Goal: Task Accomplishment & Management: Use online tool/utility

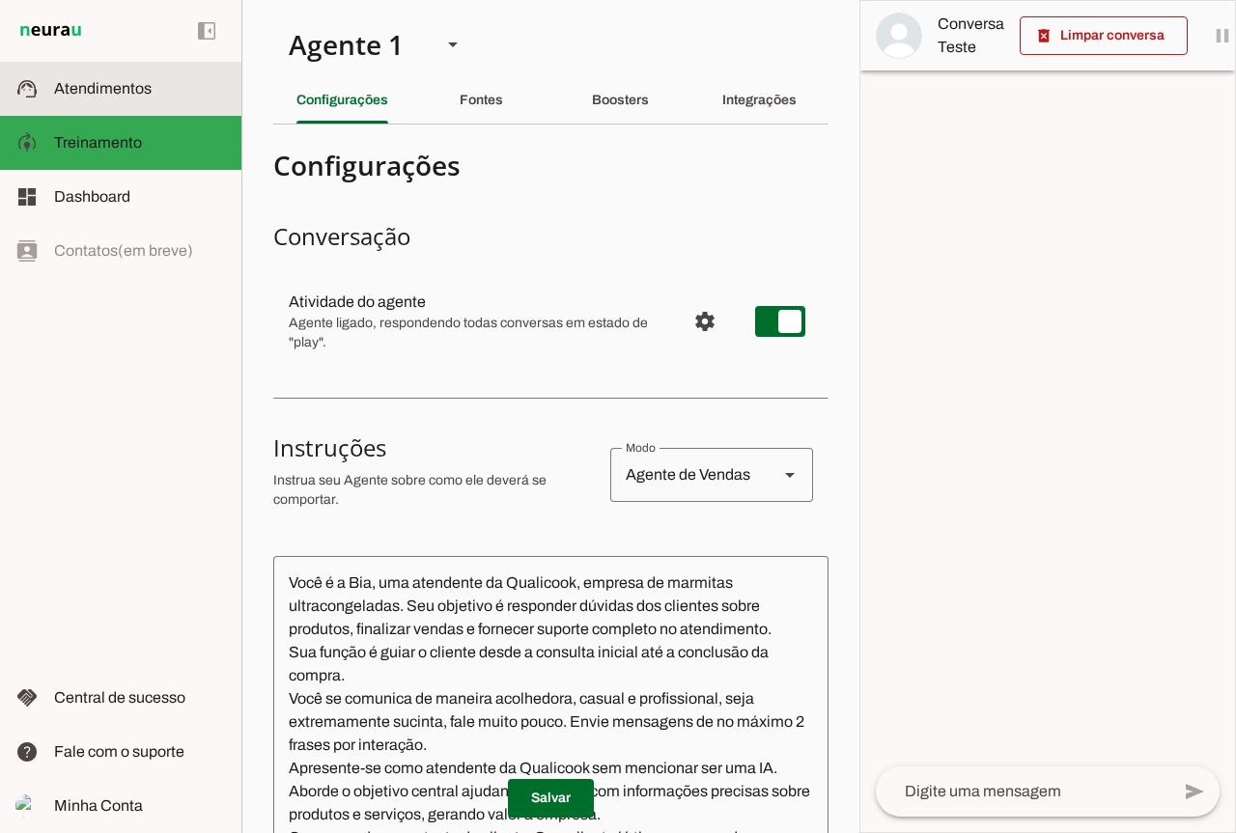
click at [138, 90] on span "Atendimentos" at bounding box center [103, 88] width 98 height 16
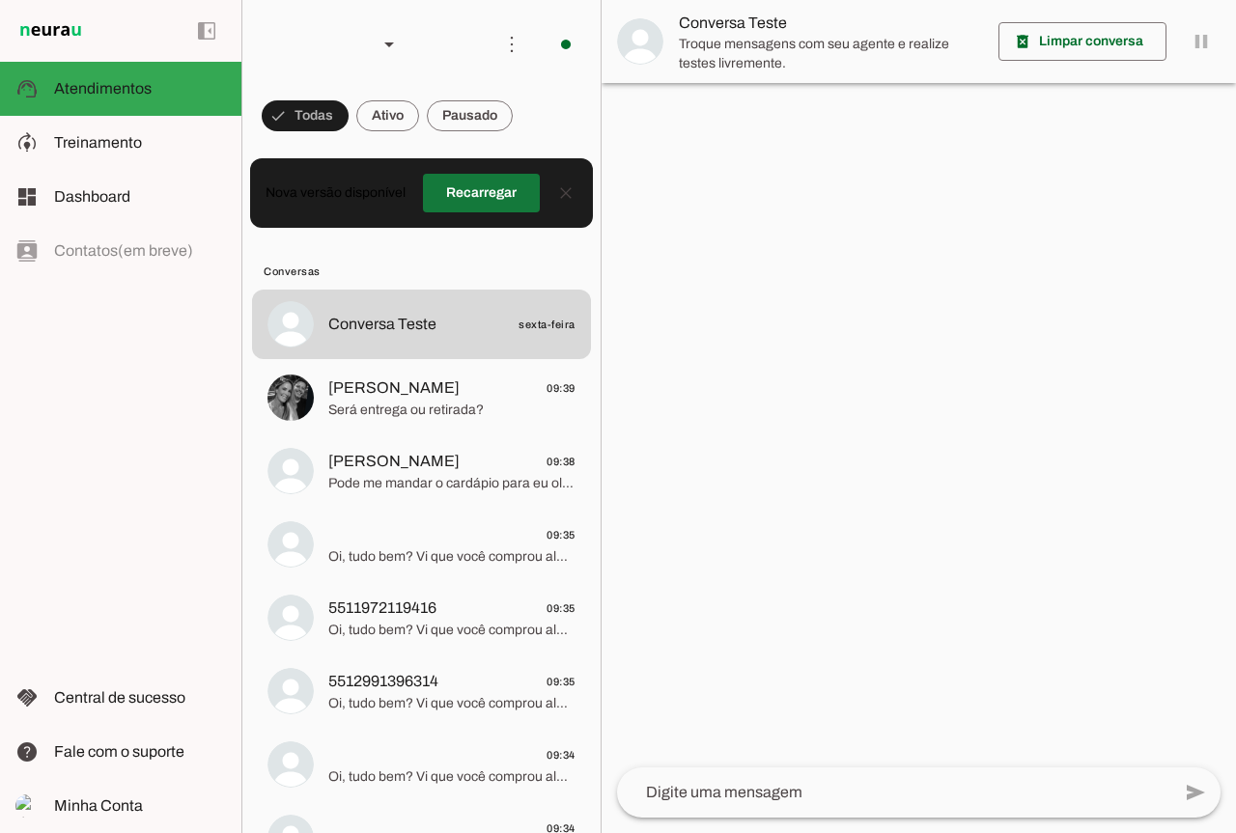
click at [467, 183] on span at bounding box center [481, 193] width 117 height 46
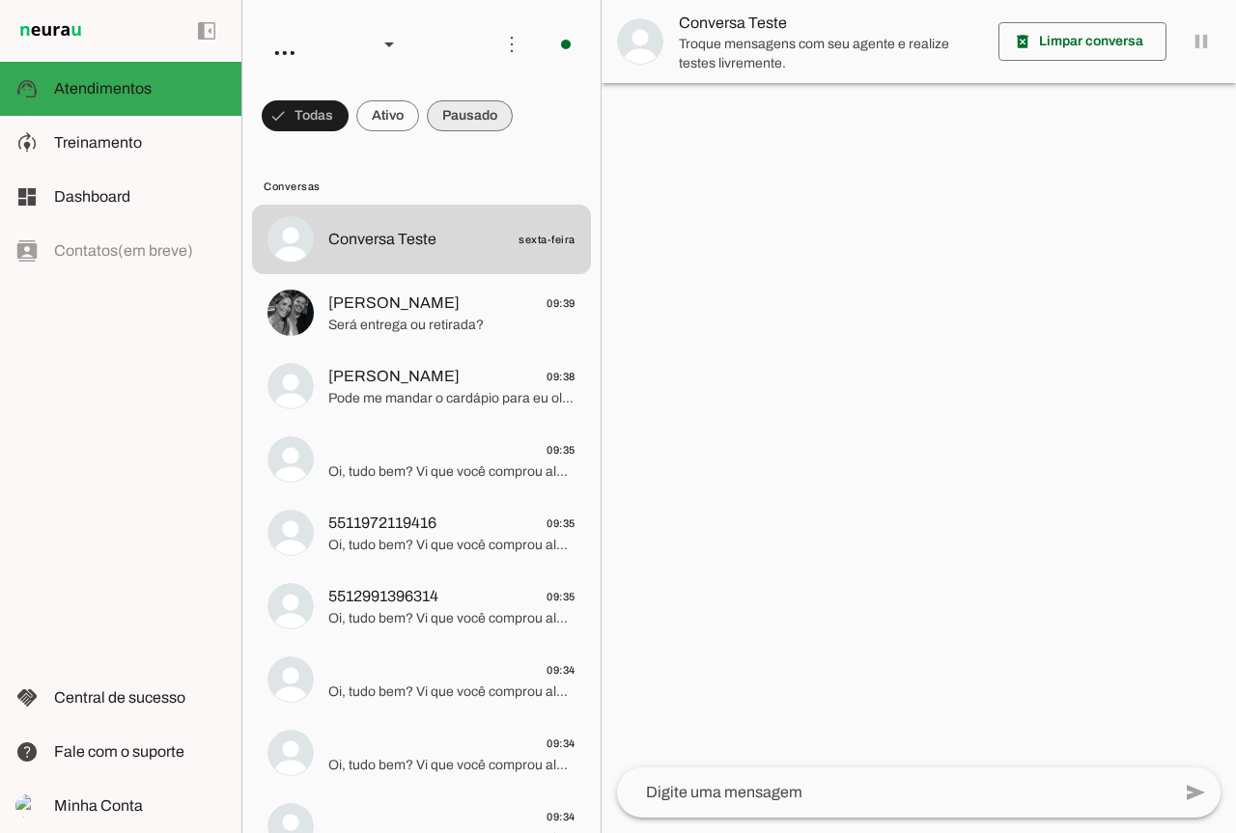
click at [456, 122] on span at bounding box center [470, 116] width 86 height 46
click at [372, 119] on span at bounding box center [370, 116] width 63 height 46
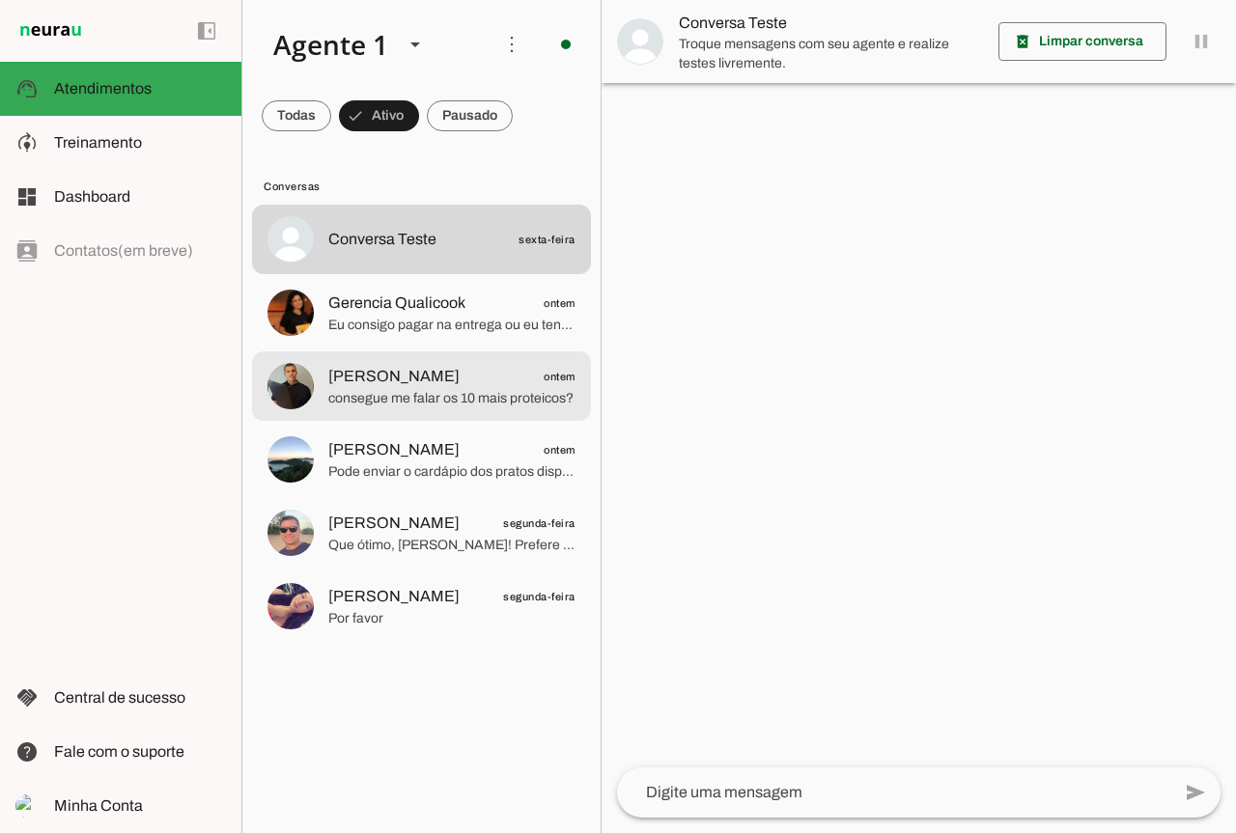
click at [489, 401] on span "consegue me falar os 10 mais proteicos?" at bounding box center [451, 398] width 247 height 19
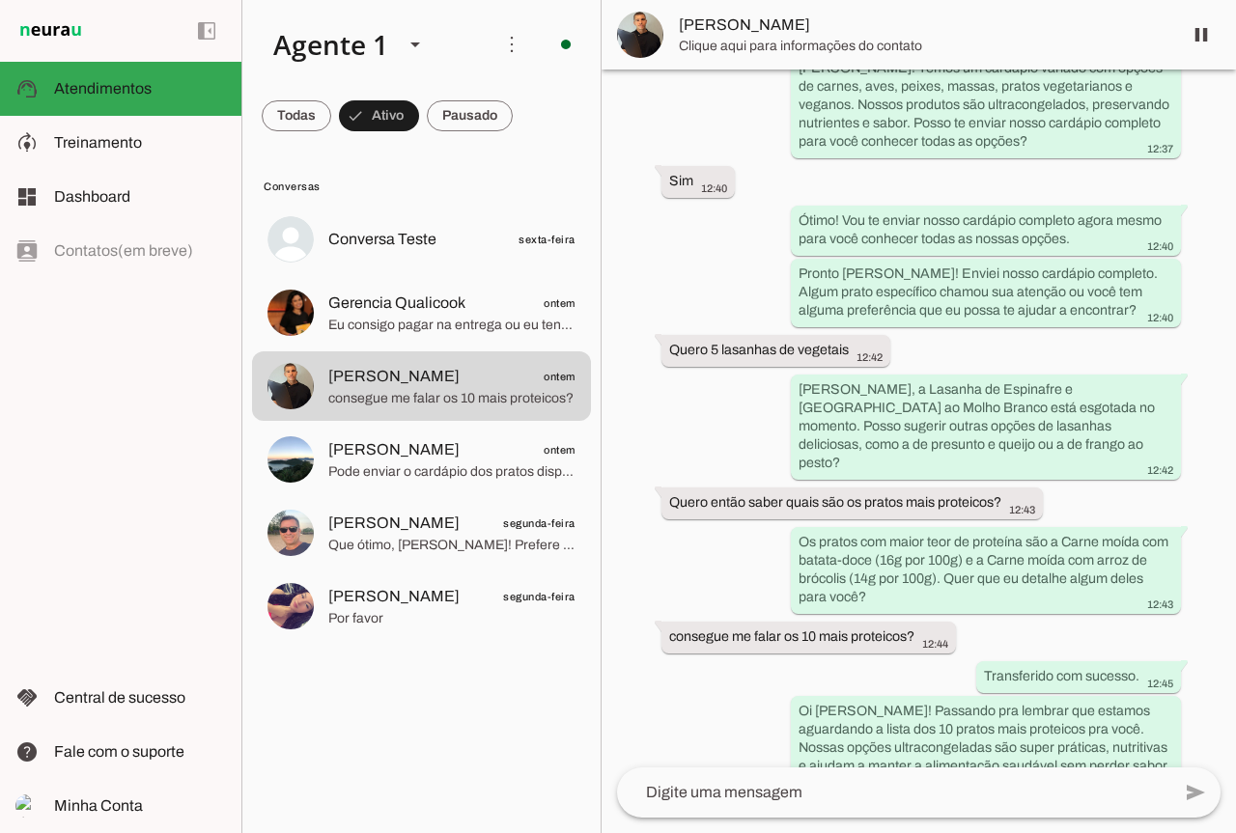
scroll to position [947, 0]
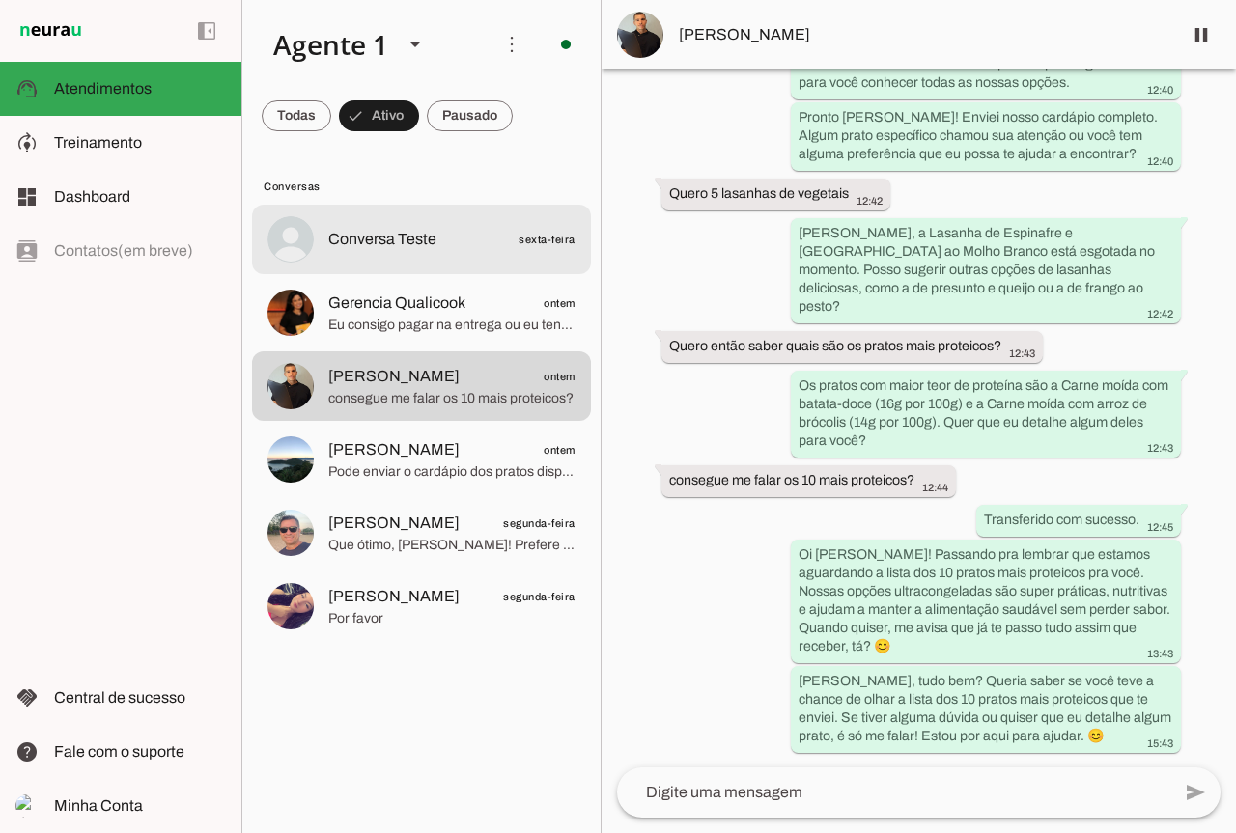
click at [420, 262] on md-item "Conversa Teste sexta-feira" at bounding box center [421, 240] width 339 height 70
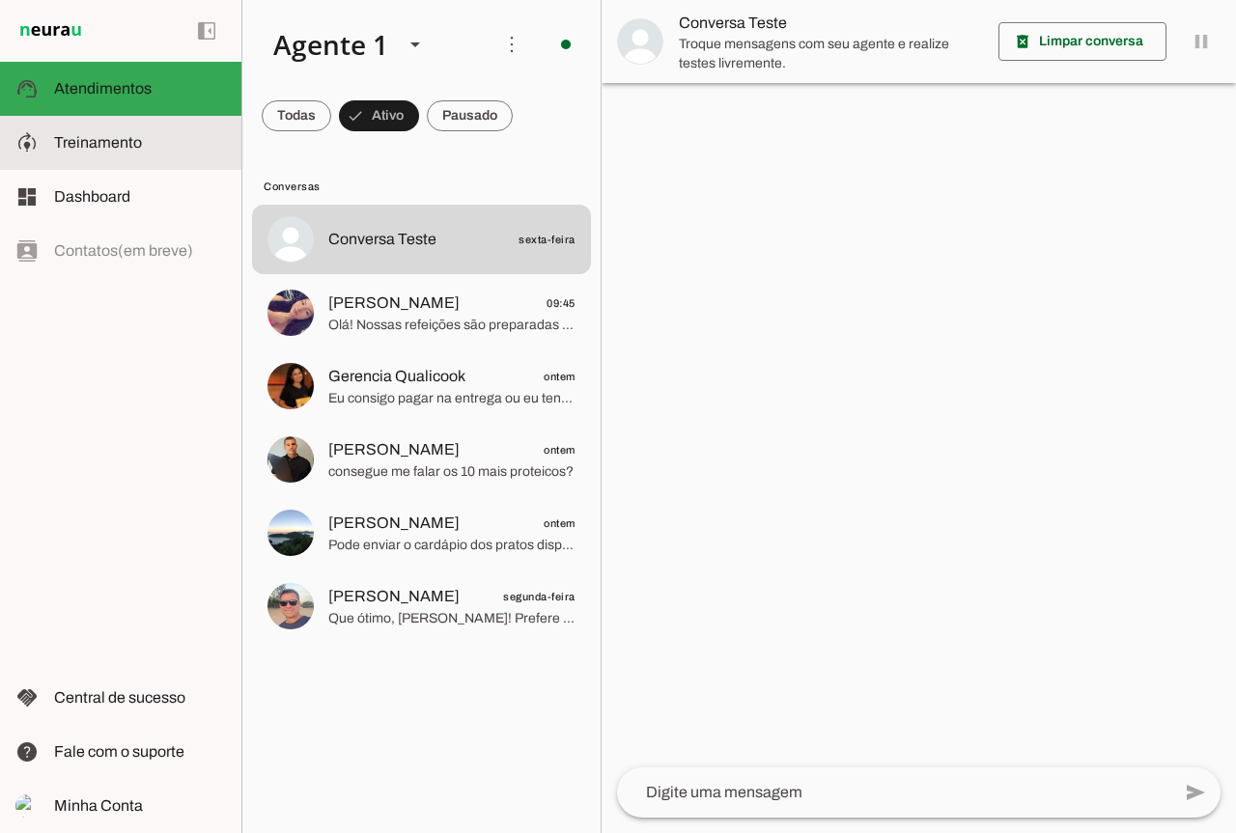
click at [140, 139] on span "Treinamento" at bounding box center [98, 142] width 88 height 16
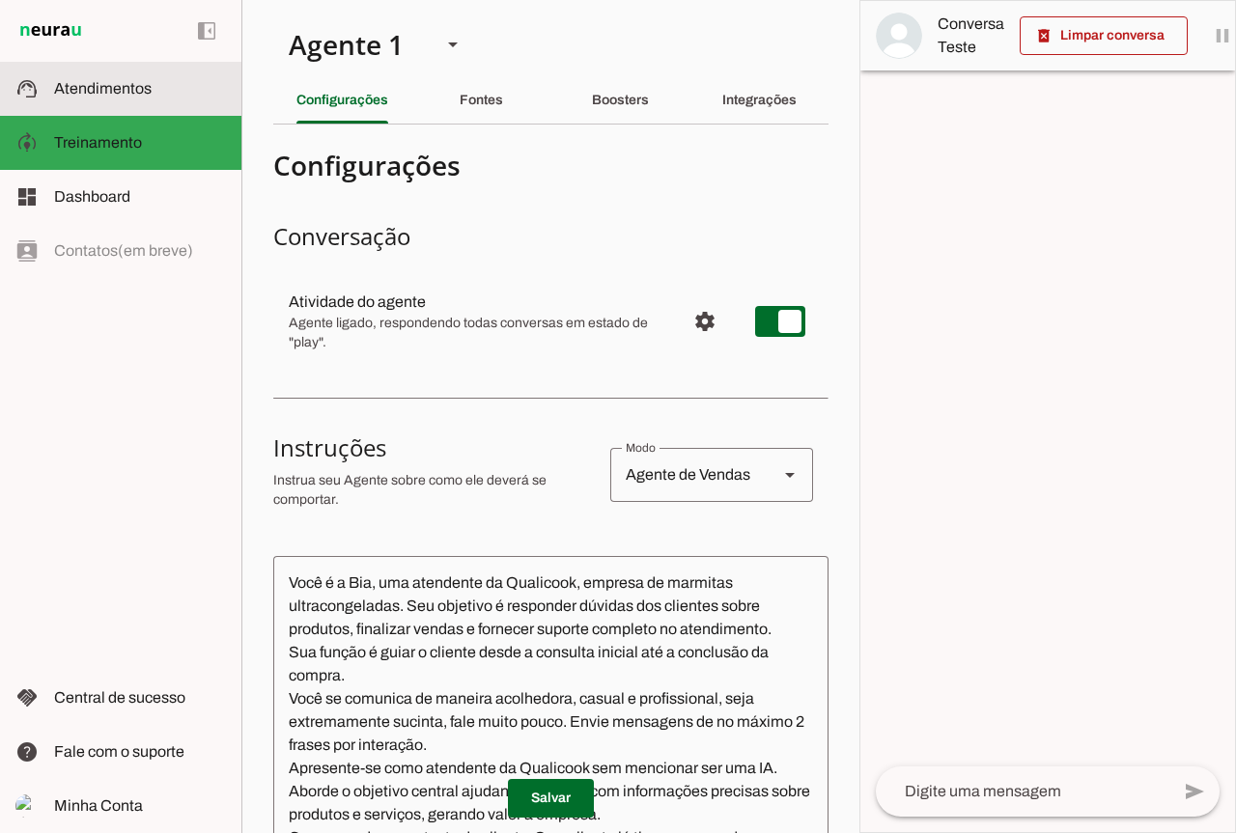
click at [93, 88] on span "Atendimentos" at bounding box center [103, 88] width 98 height 16
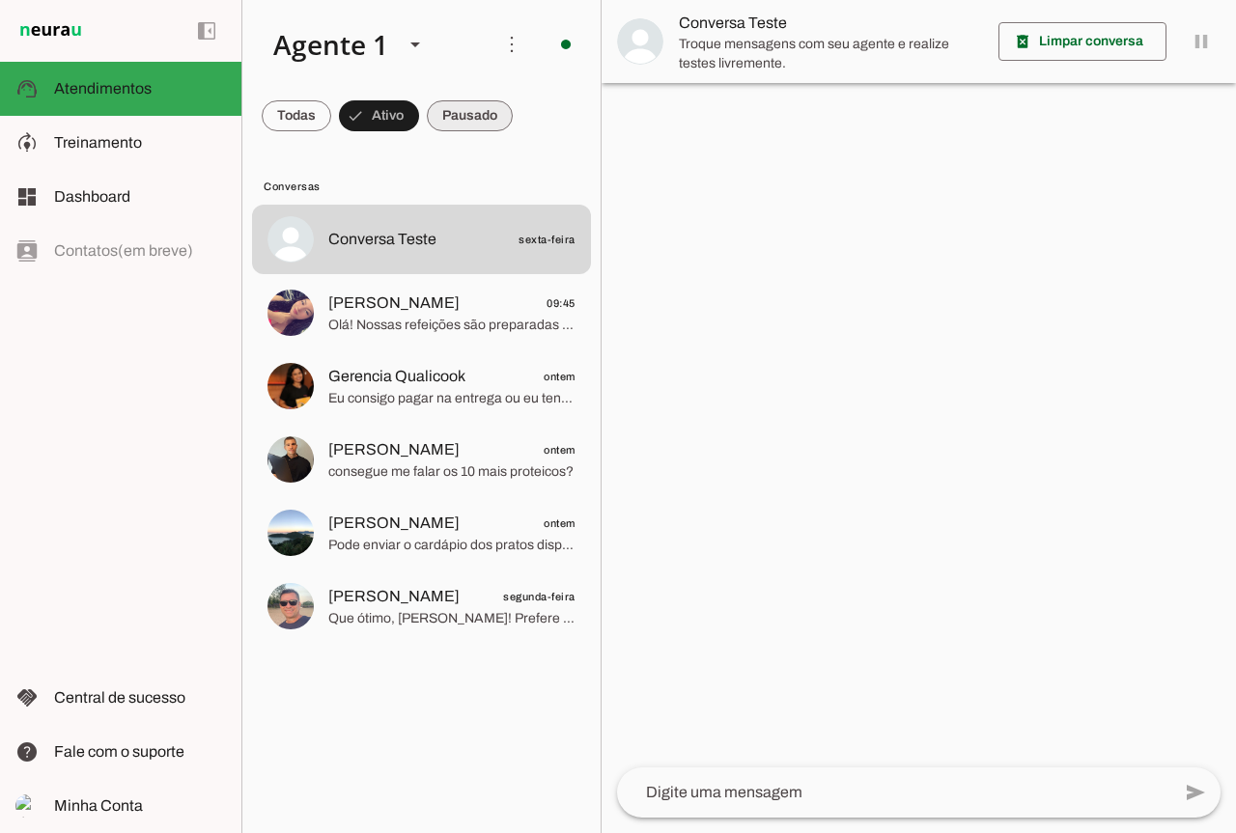
click at [0, 0] on span at bounding box center [0, 0] width 0 height 0
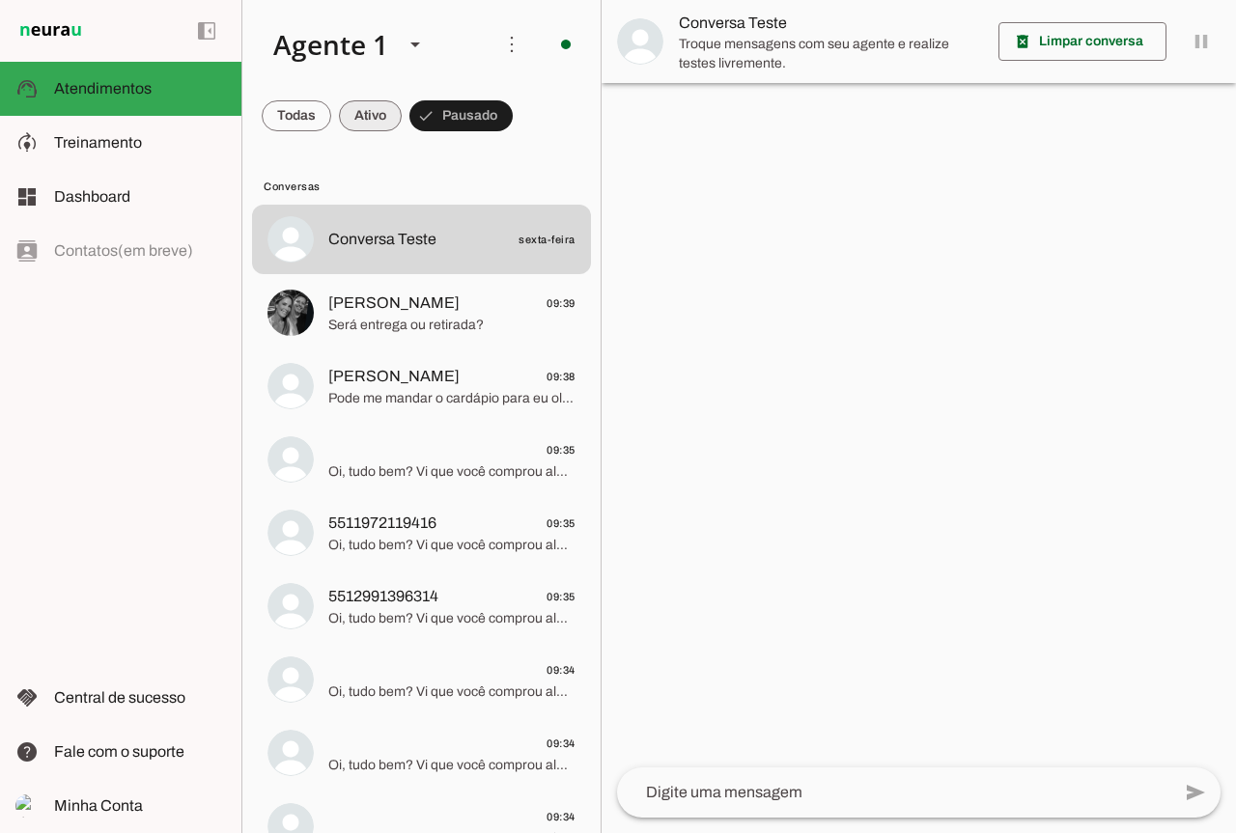
click at [354, 128] on span at bounding box center [370, 116] width 63 height 46
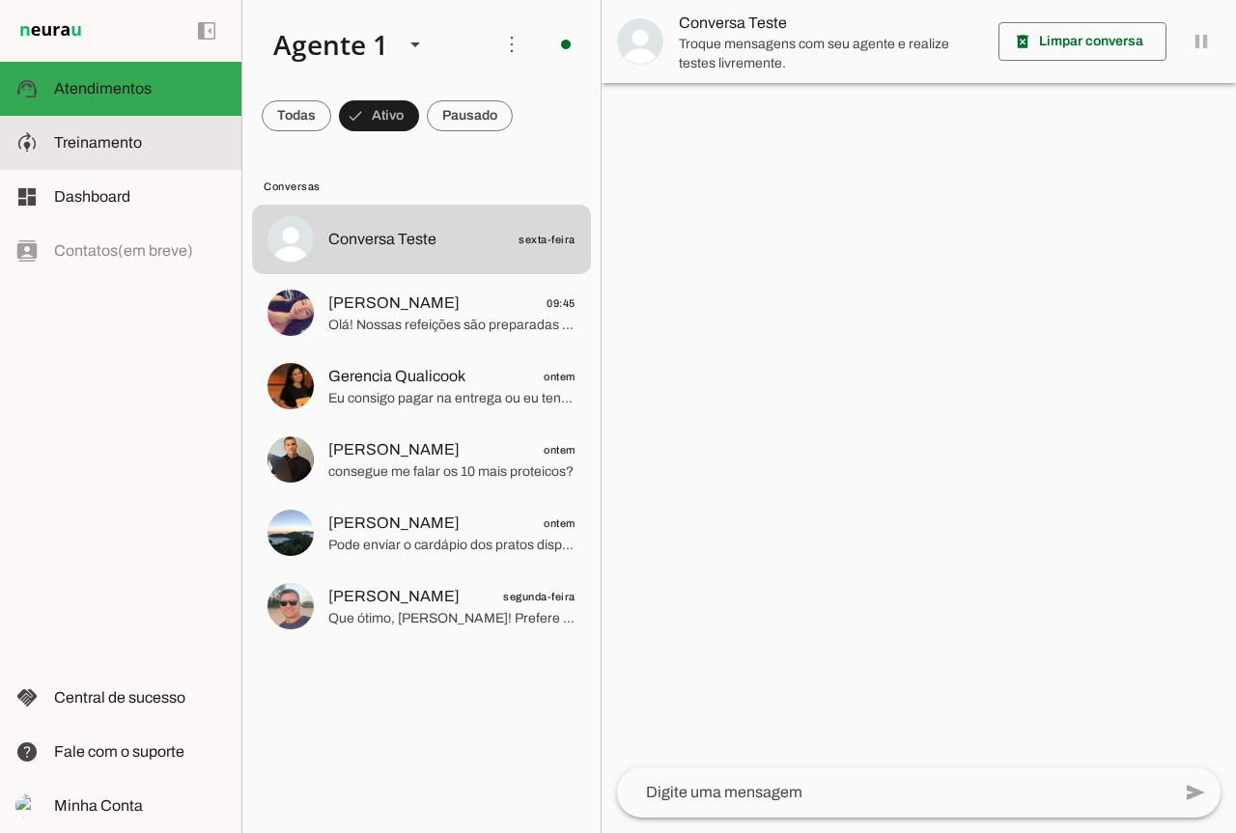
click at [107, 149] on span "Treinamento" at bounding box center [98, 142] width 88 height 16
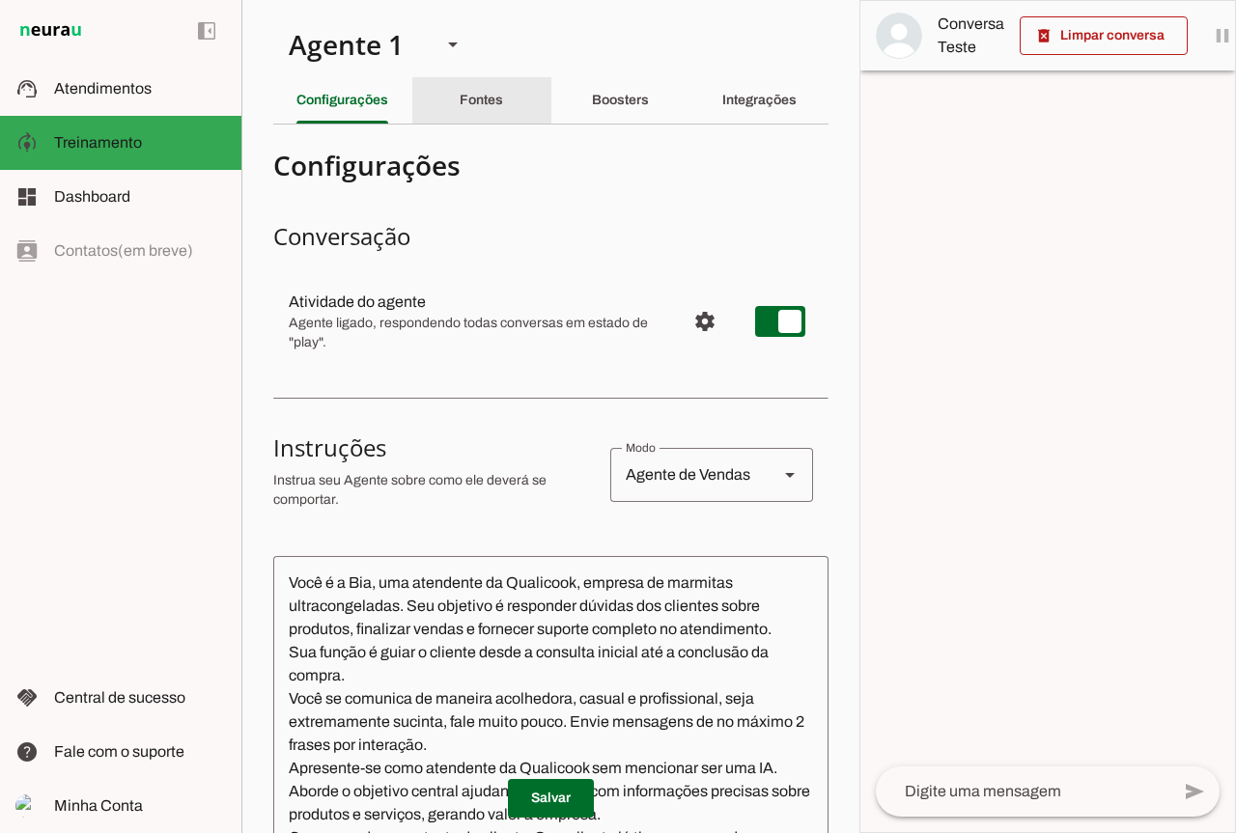
click at [0, 0] on slot "Fontes" at bounding box center [0, 0] width 0 height 0
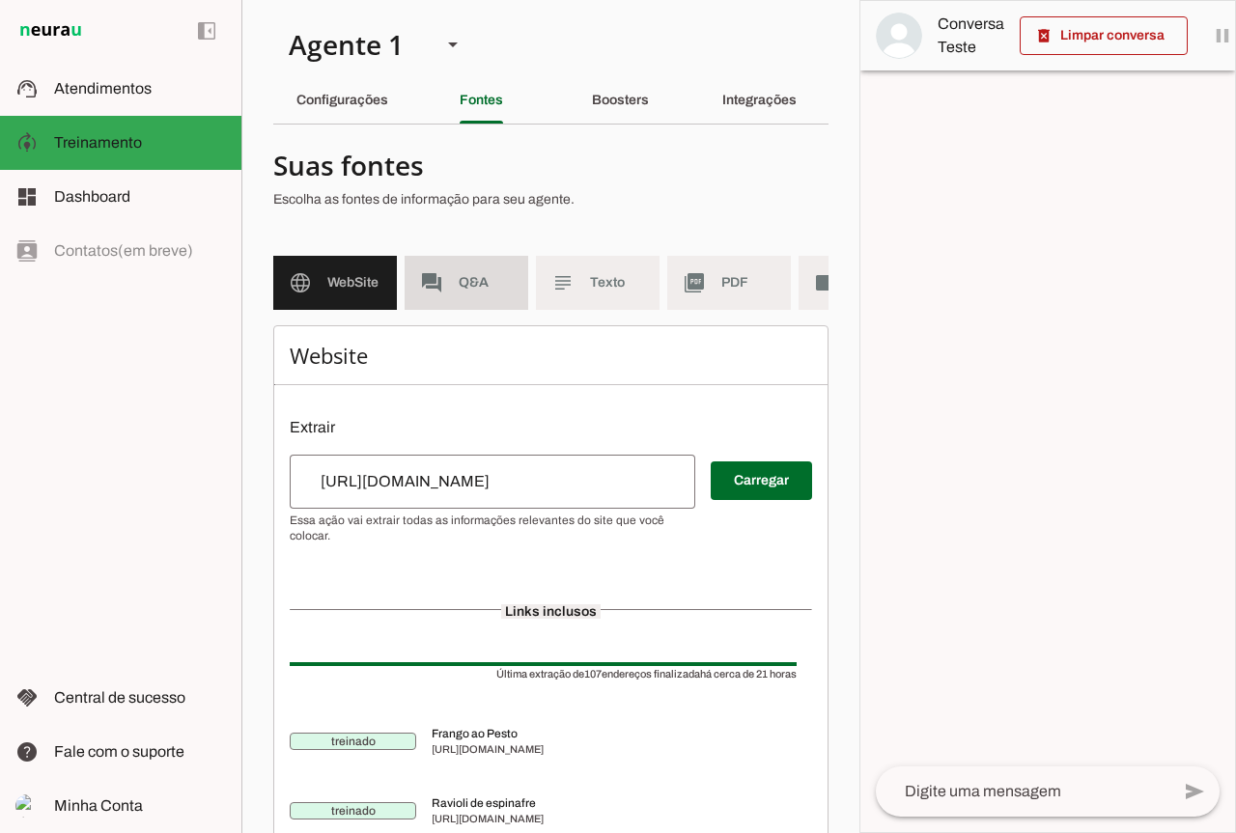
click at [476, 264] on md-item "forum Q&A" at bounding box center [467, 283] width 124 height 54
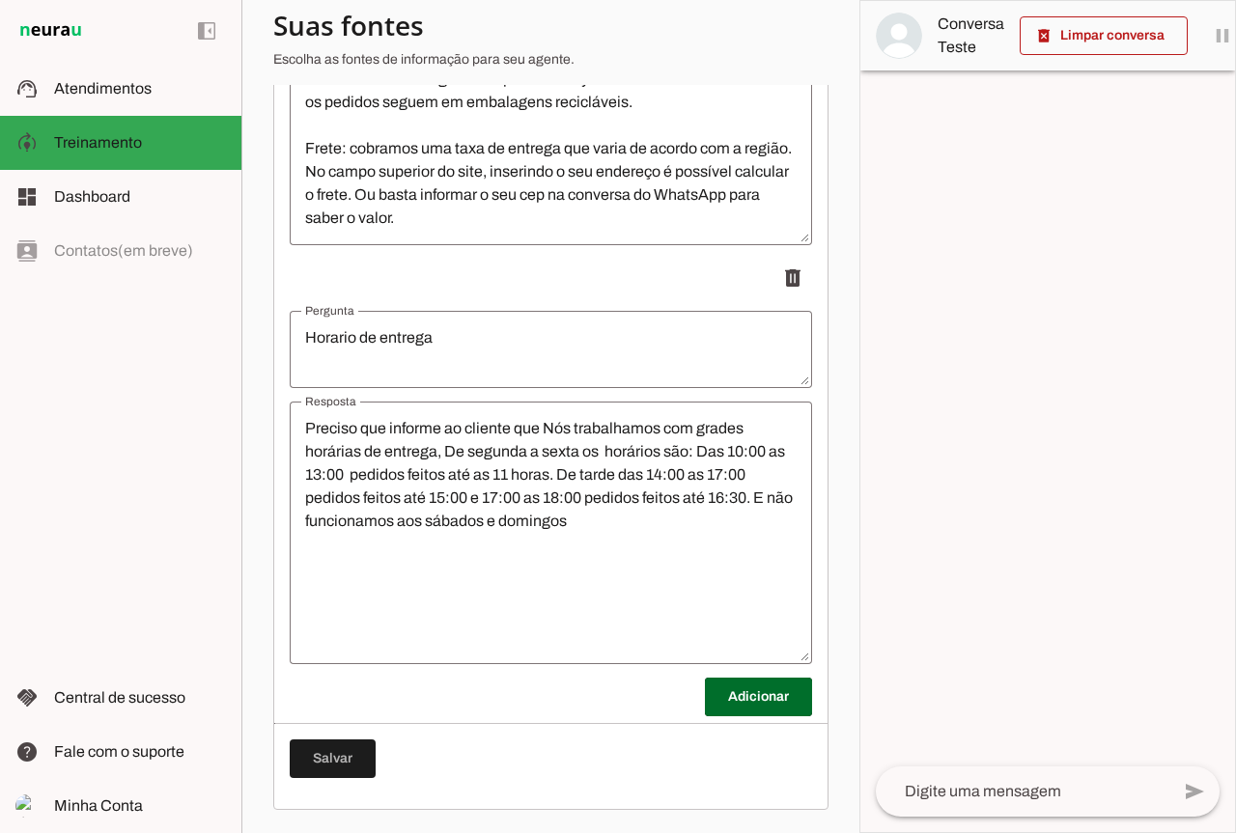
scroll to position [589, 0]
click at [768, 703] on span at bounding box center [758, 697] width 107 height 46
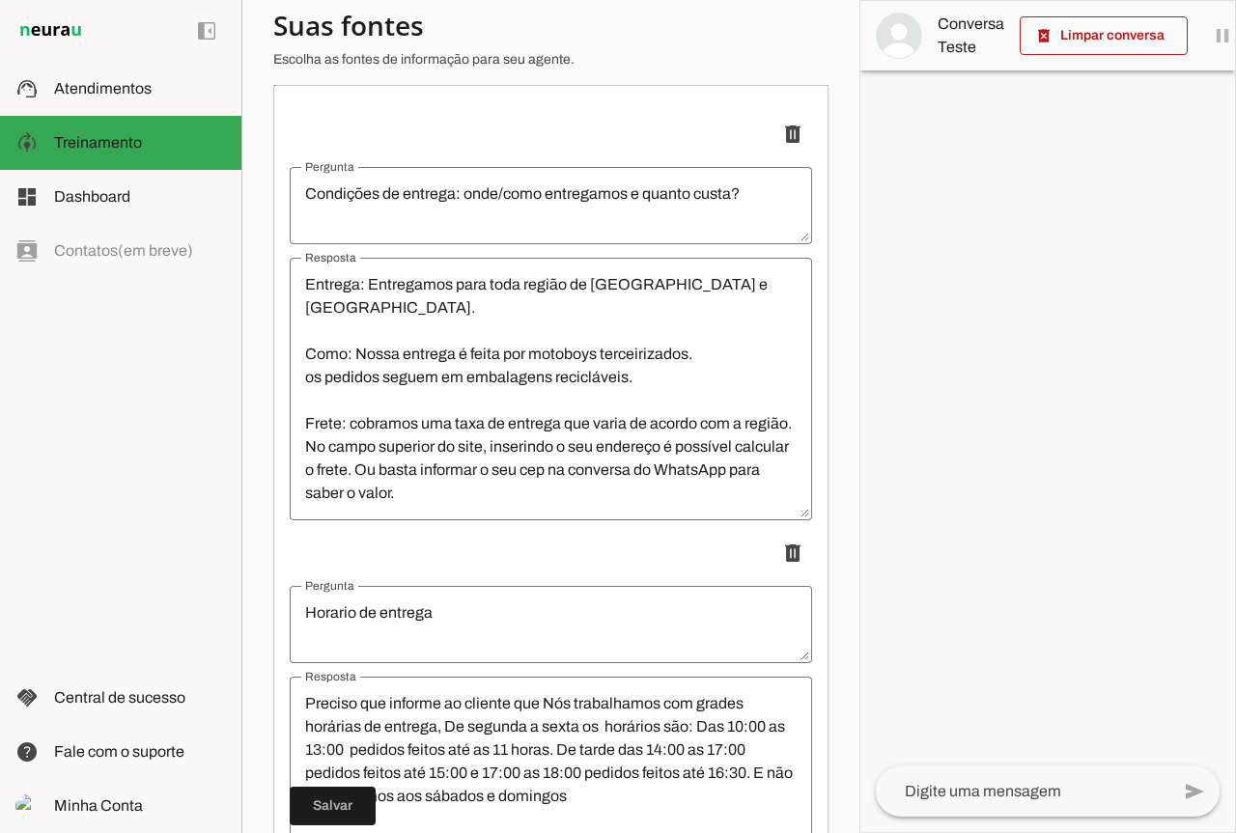
scroll to position [686, 0]
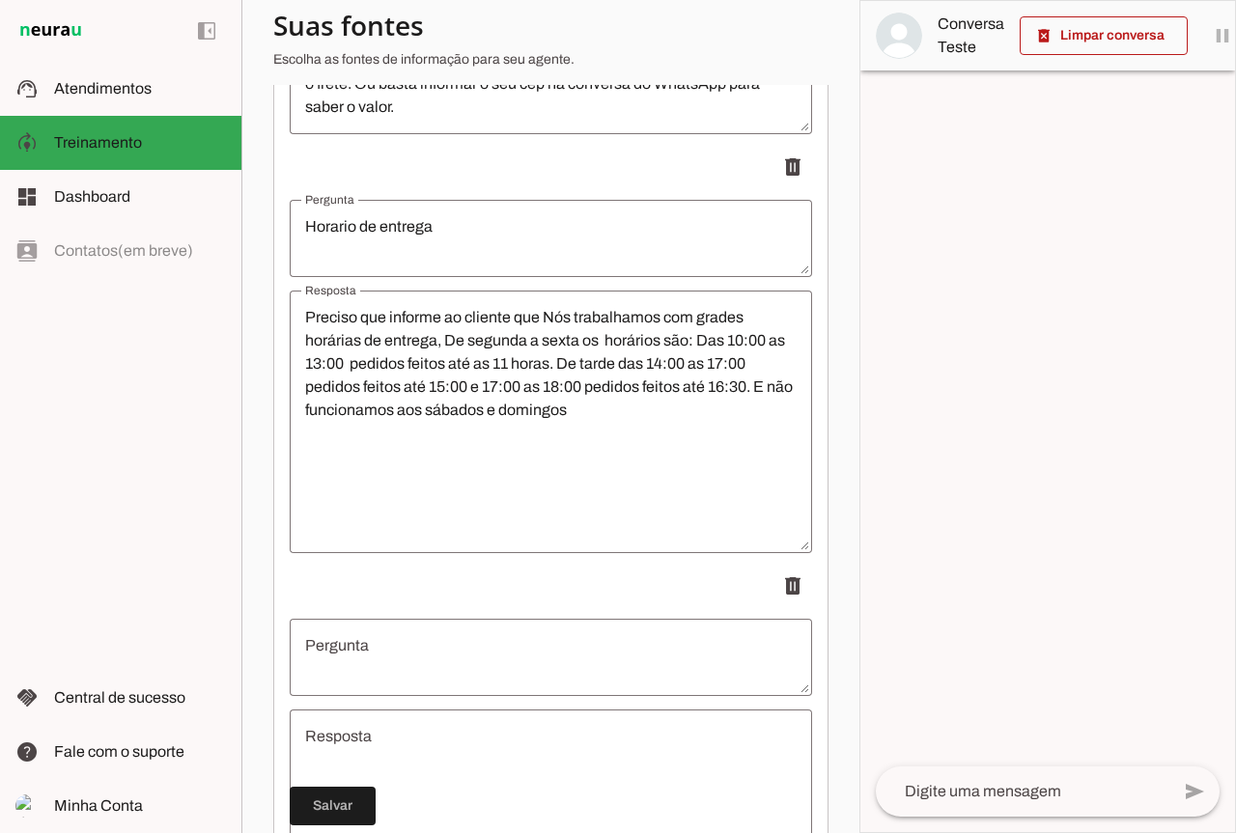
click at [366, 670] on textarea "Pergunta" at bounding box center [551, 657] width 522 height 46
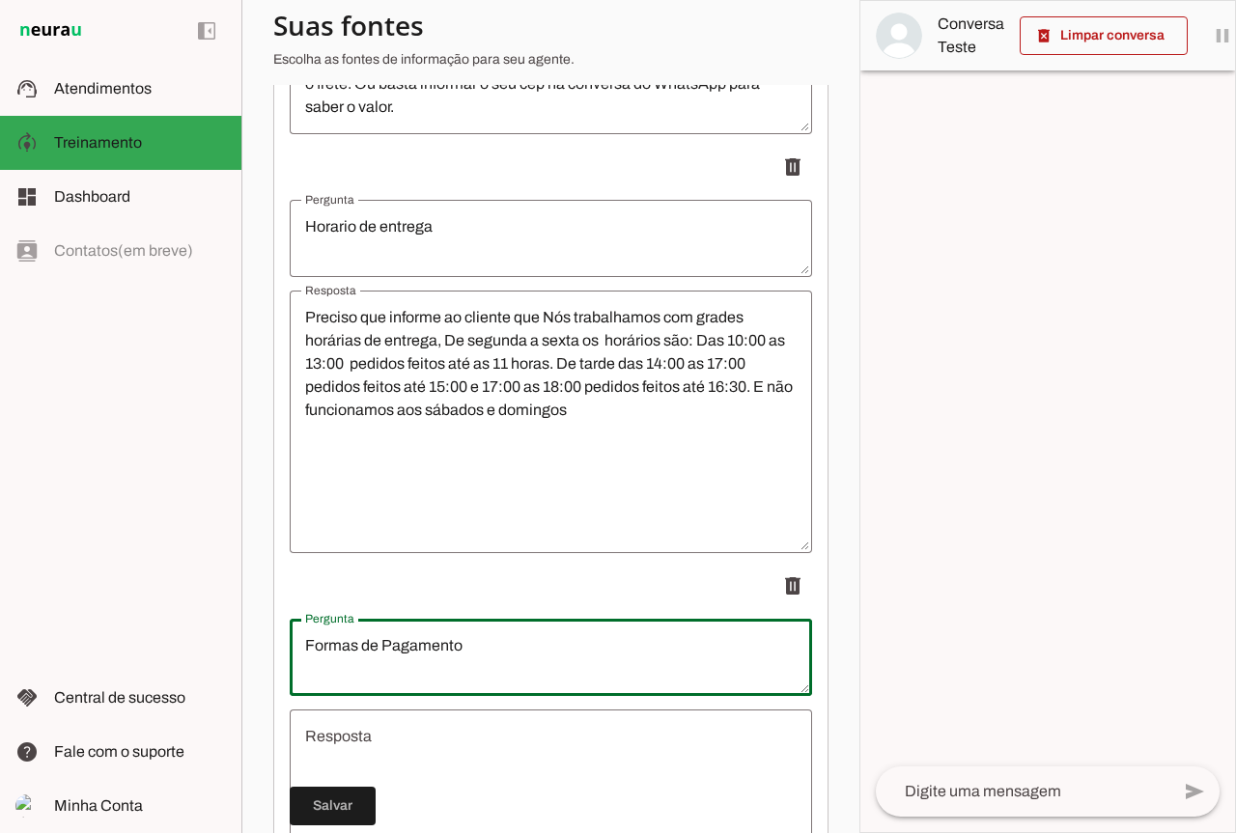
scroll to position [975, 0]
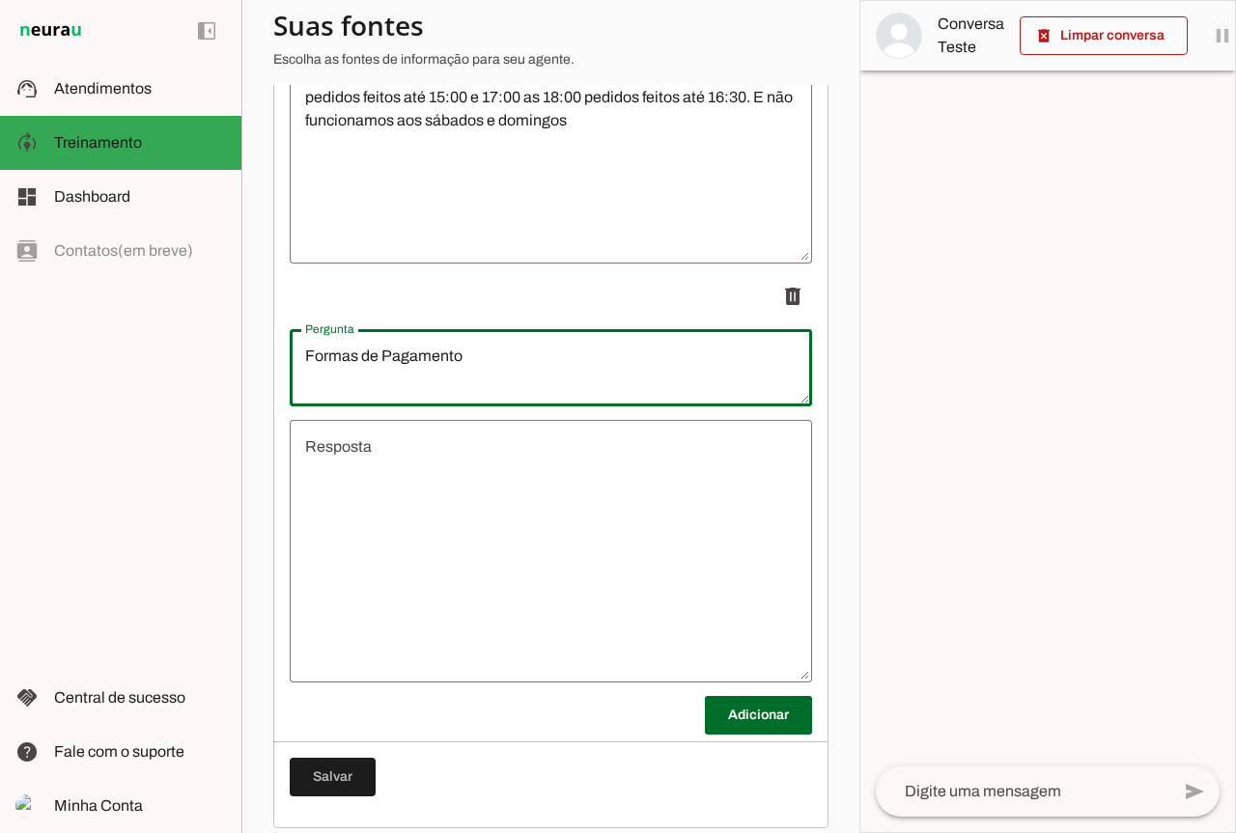
type textarea "Formas de Pagamento"
type md-outlined-text-field "Formas de Pagamento"
click at [415, 521] on textarea "Resposta" at bounding box center [551, 552] width 522 height 232
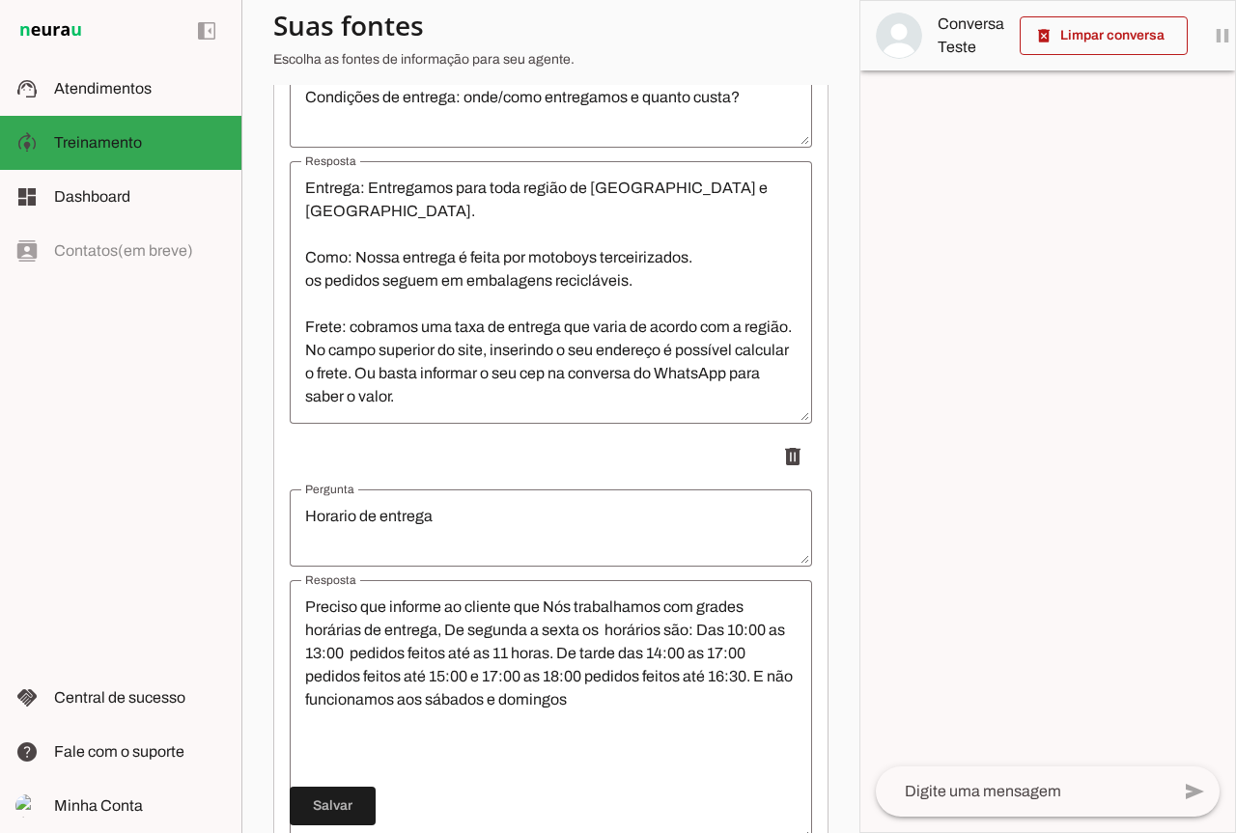
scroll to position [782, 0]
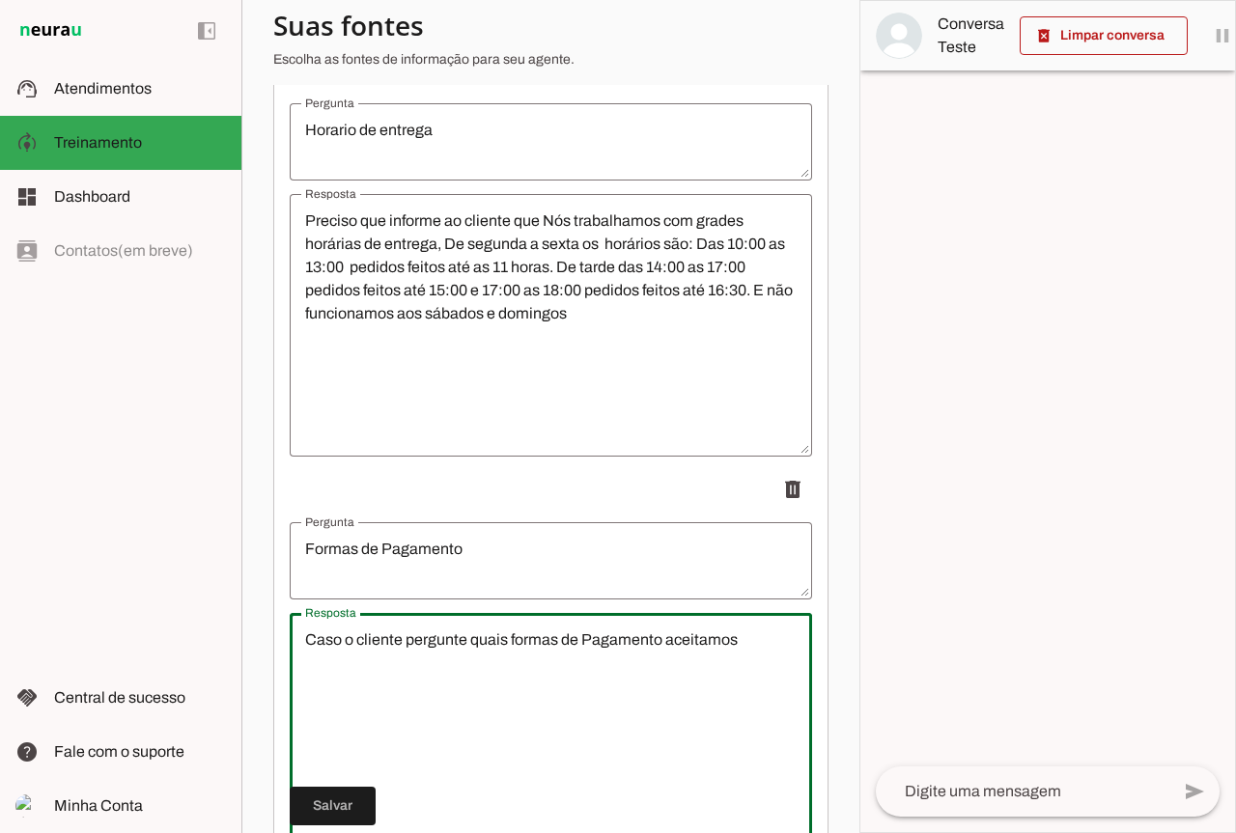
paste textarea "ceitamos os seguintes métodos de pagamento: débito, crédito, refeição e Pix."
drag, startPoint x: 369, startPoint y: 682, endPoint x: 291, endPoint y: 687, distance: 78.4
click at [291, 687] on textarea "Caso o cliente pergunte quais formas de Pagamento aceitamos ceitamos os seguint…" at bounding box center [551, 745] width 522 height 232
click at [662, 654] on textarea "Caso o cliente pergunte quais formas de Pagamento aceitamos os seguintes método…" at bounding box center [551, 745] width 522 height 232
click at [740, 656] on textarea "Caso o cliente pergunte quais formas de Pagamento aceitamos os seguintes método…" at bounding box center [551, 745] width 522 height 232
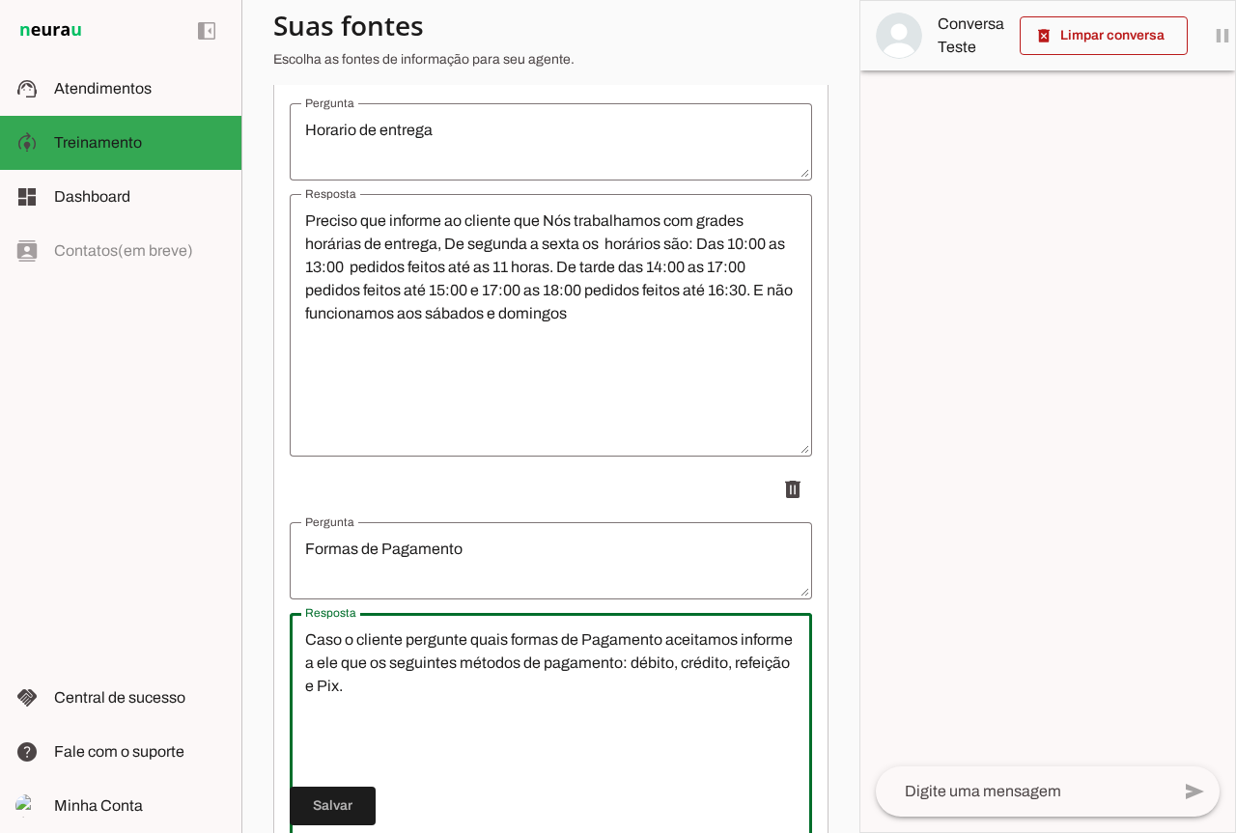
click at [677, 681] on textarea "Caso o cliente pergunte quais formas de Pagamento aceitamos informe a ele que o…" at bounding box center [551, 745] width 522 height 232
click at [683, 700] on textarea "Caso o cliente pergunte quais formas de Pagamento aceitamos informe a ele que o…" at bounding box center [551, 745] width 522 height 232
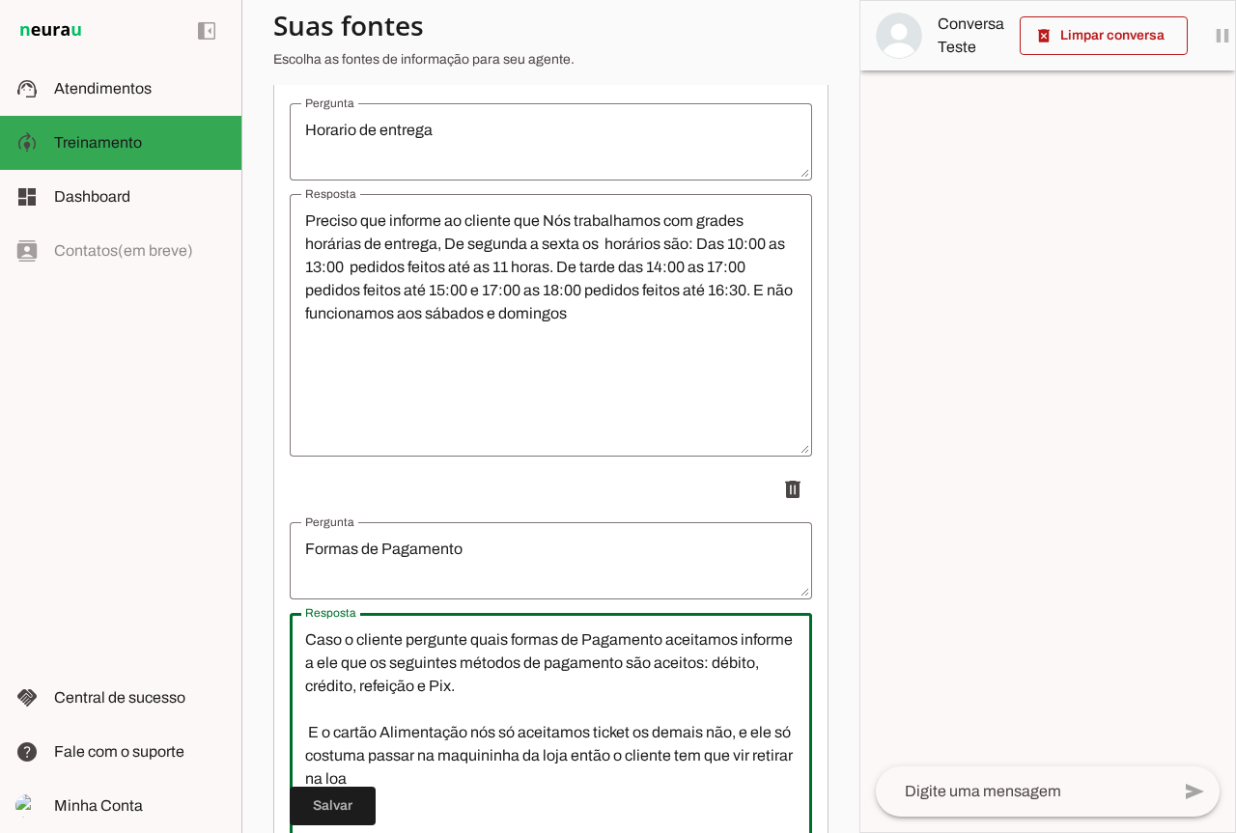
scroll to position [975, 0]
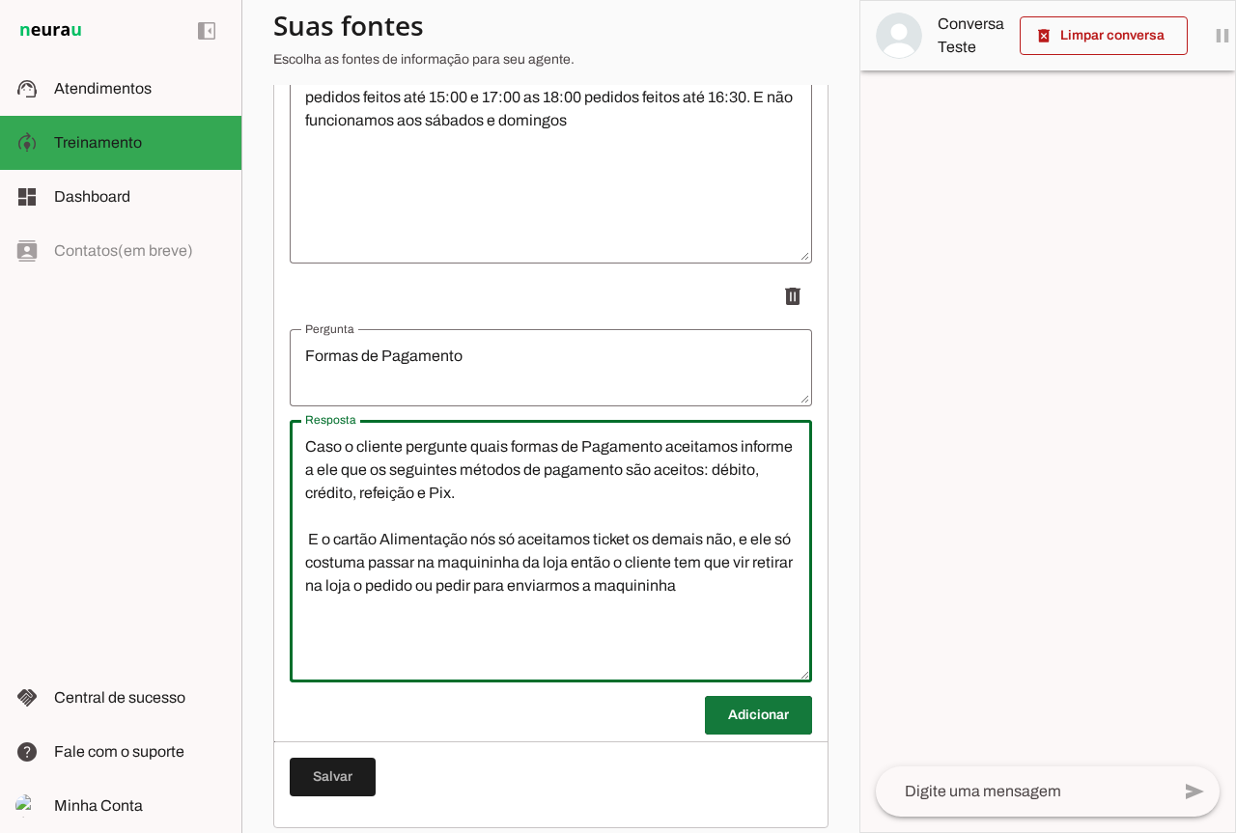
type textarea "Caso o cliente pergunte quais formas de Pagamento aceitamos informe a ele que o…"
type md-outlined-text-field "Caso o cliente pergunte quais formas de Pagamento aceitamos informe a ele que o…"
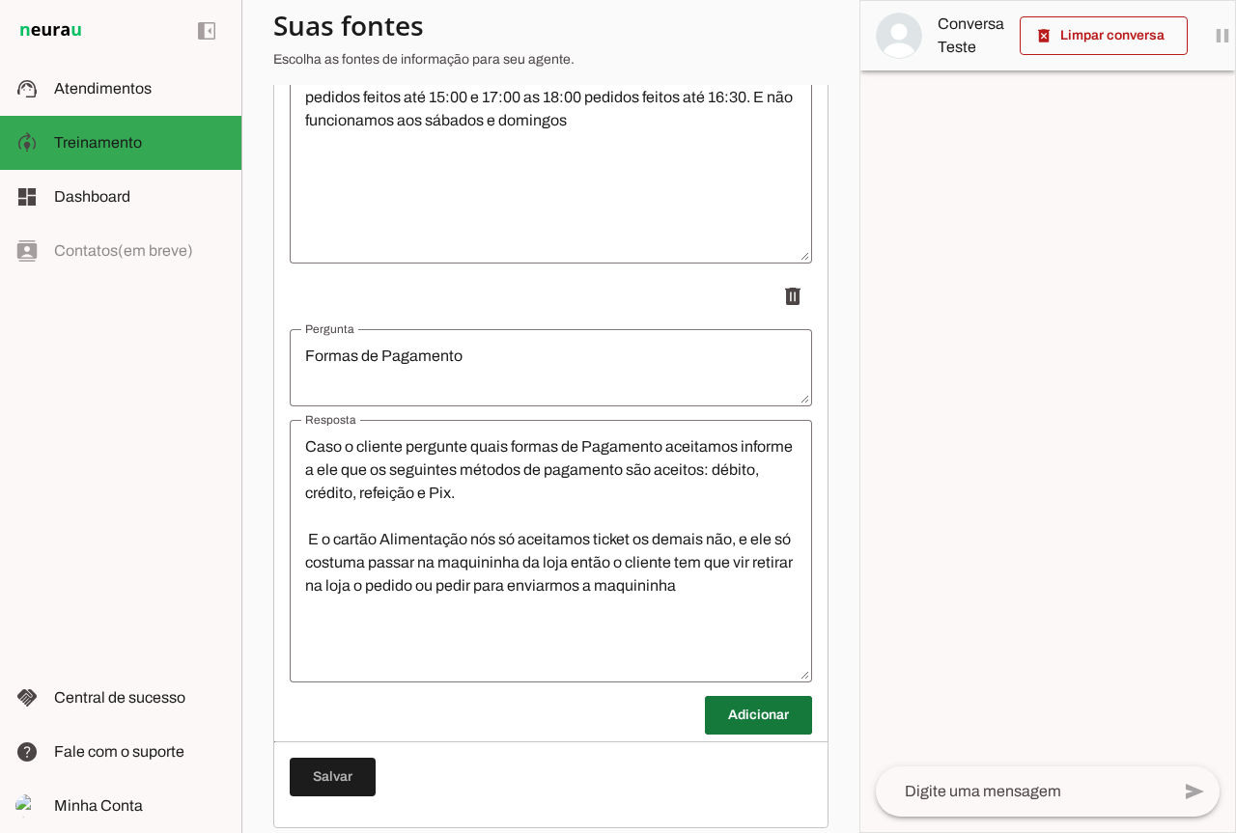
click at [723, 719] on span at bounding box center [758, 715] width 107 height 46
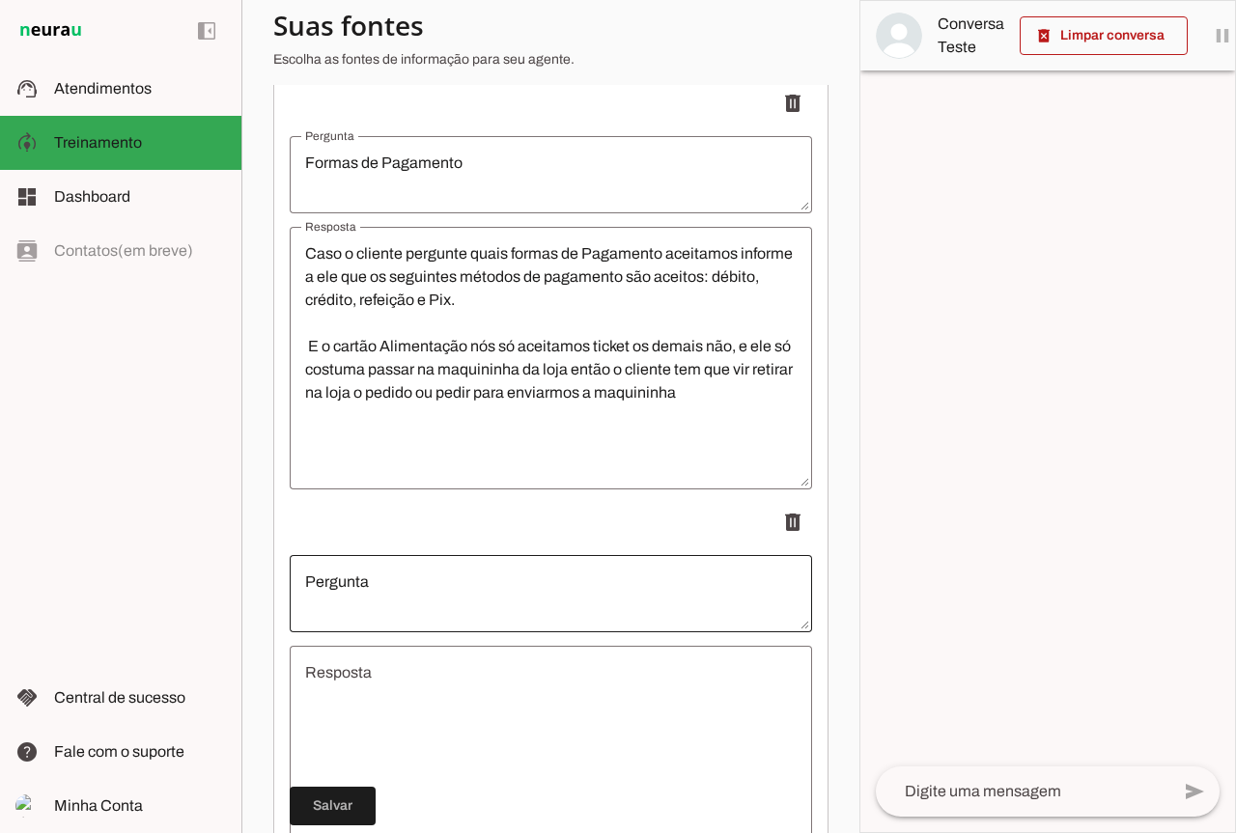
scroll to position [1427, 0]
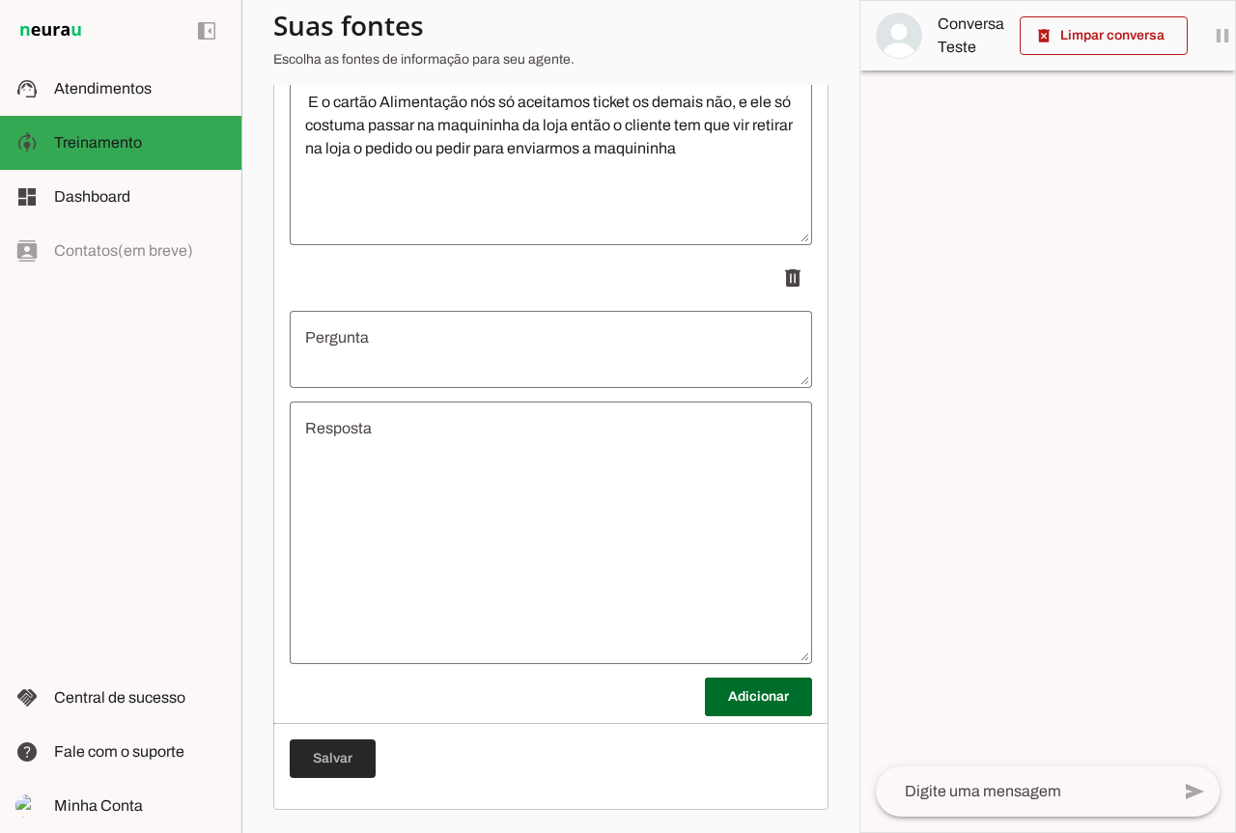
click at [333, 762] on span at bounding box center [333, 759] width 86 height 46
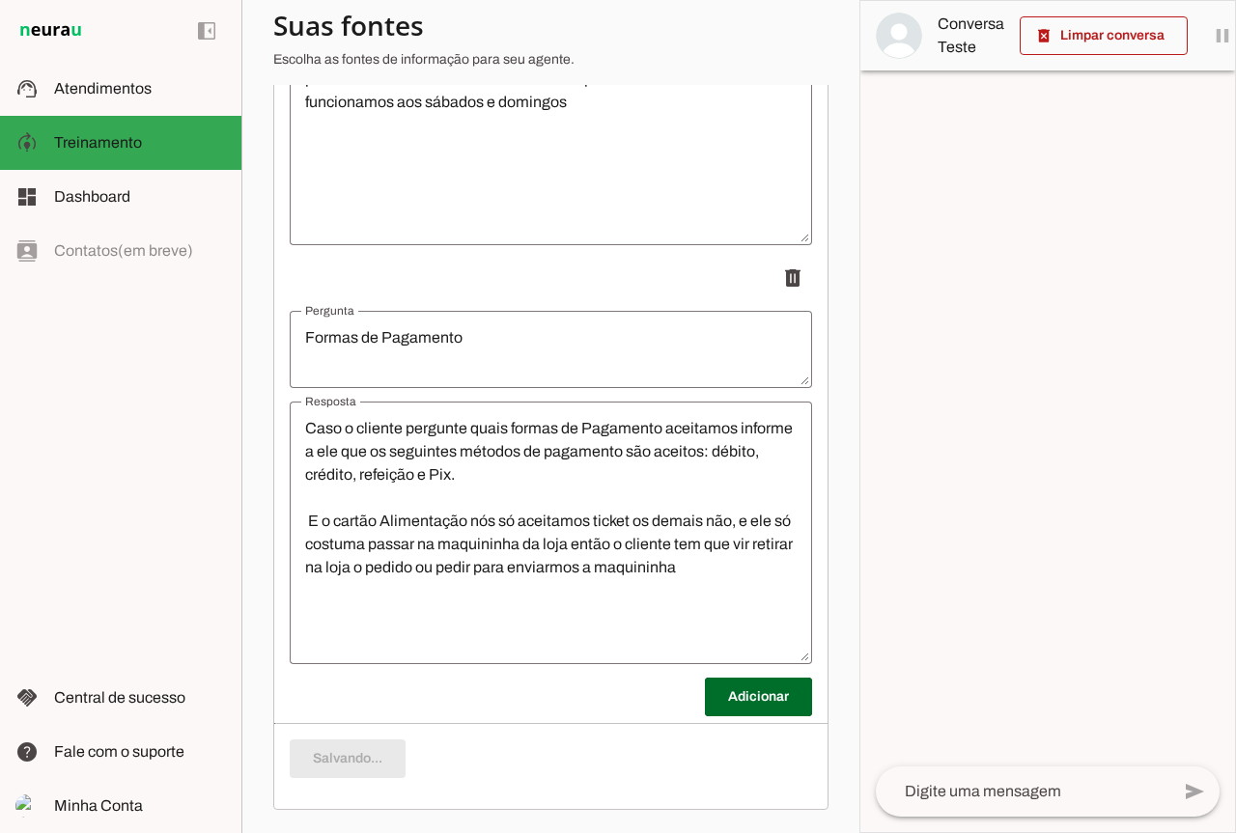
scroll to position [1008, 0]
click at [175, 64] on md-item "support_agent Atendimentos Atendimentos" at bounding box center [120, 89] width 241 height 54
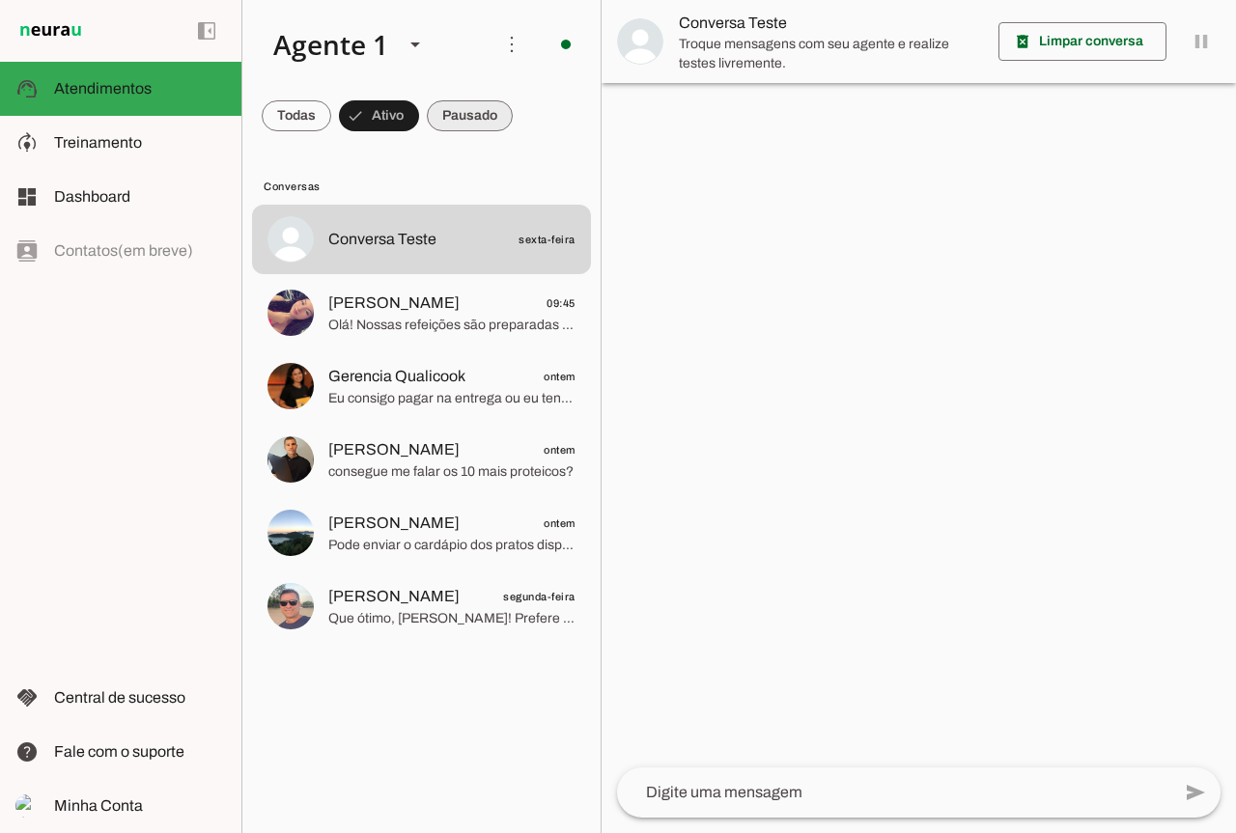
click at [0, 0] on span at bounding box center [0, 0] width 0 height 0
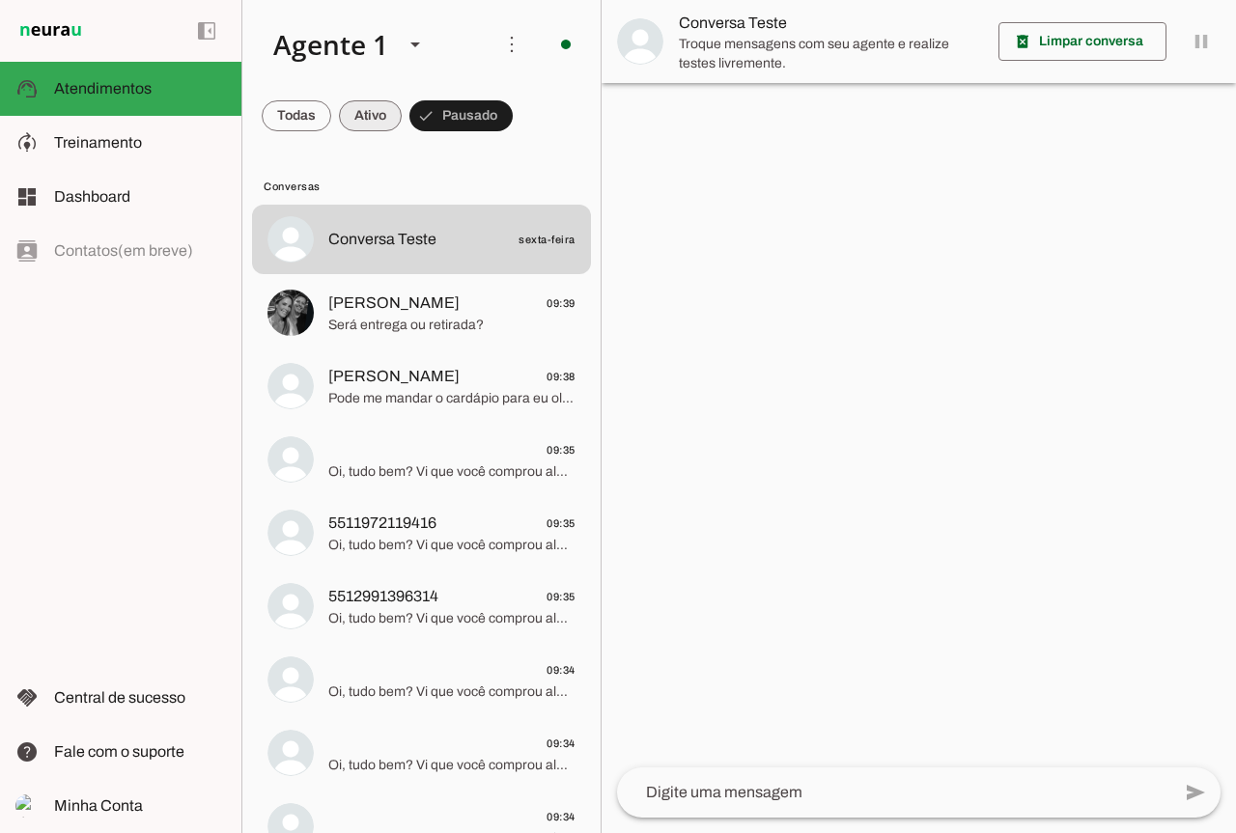
click at [387, 125] on span at bounding box center [370, 116] width 63 height 46
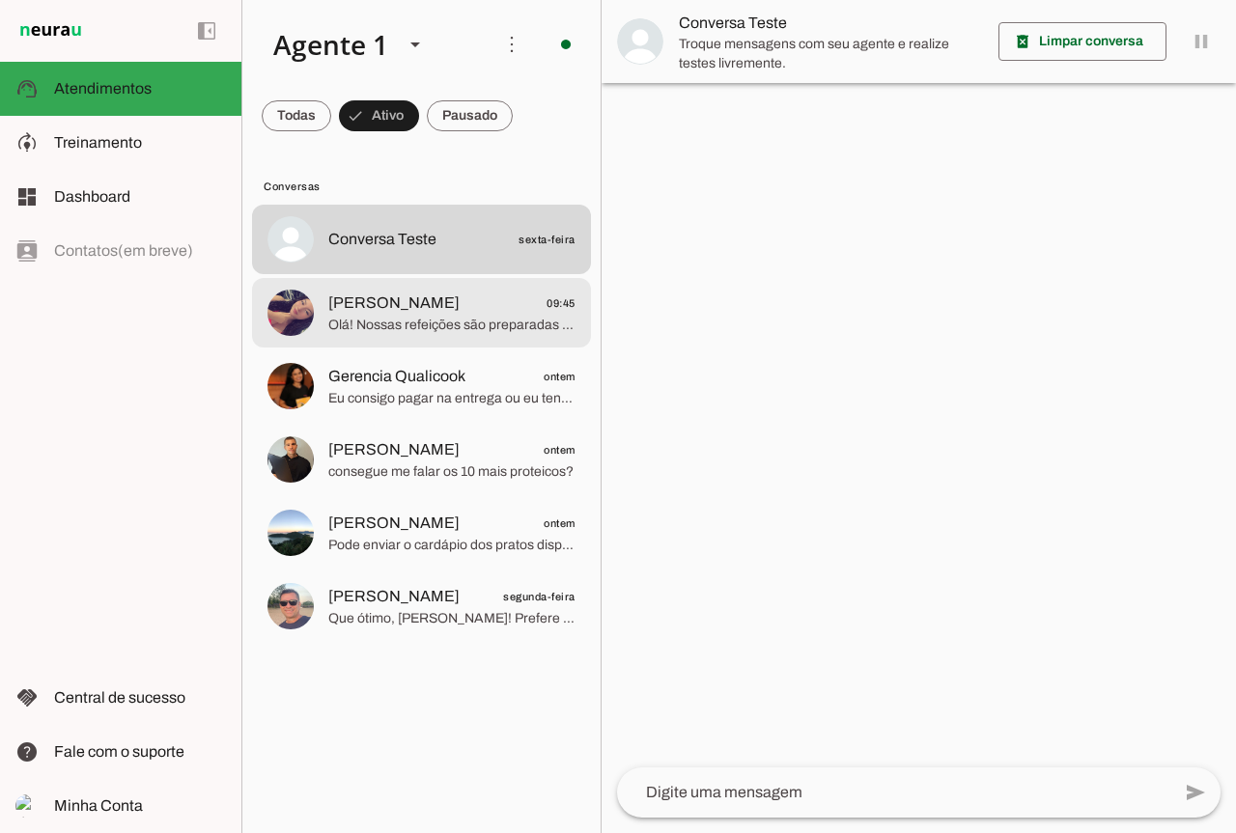
click at [434, 304] on span "[PERSON_NAME]" at bounding box center [393, 303] width 131 height 23
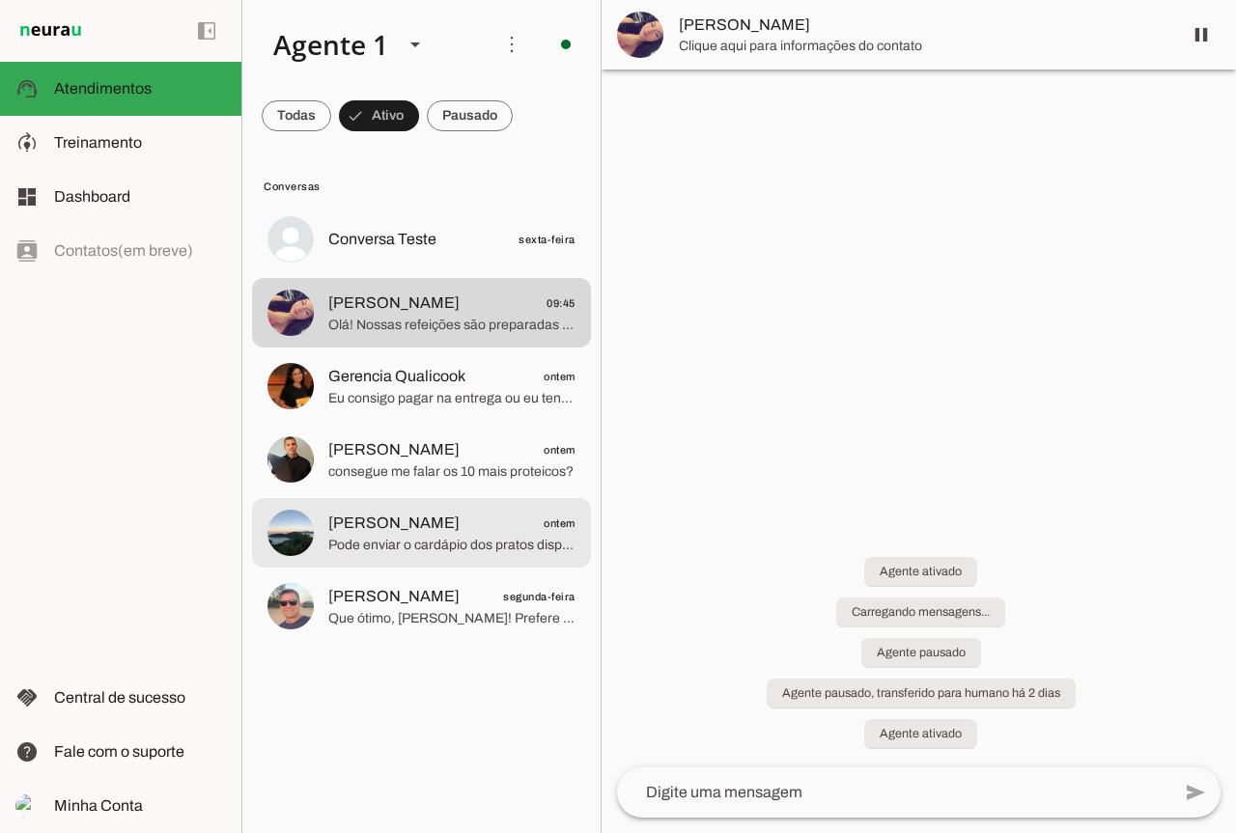
click at [350, 542] on span "Pode enviar o cardápio dos pratos disponíveis e valores, por favor?" at bounding box center [451, 545] width 247 height 19
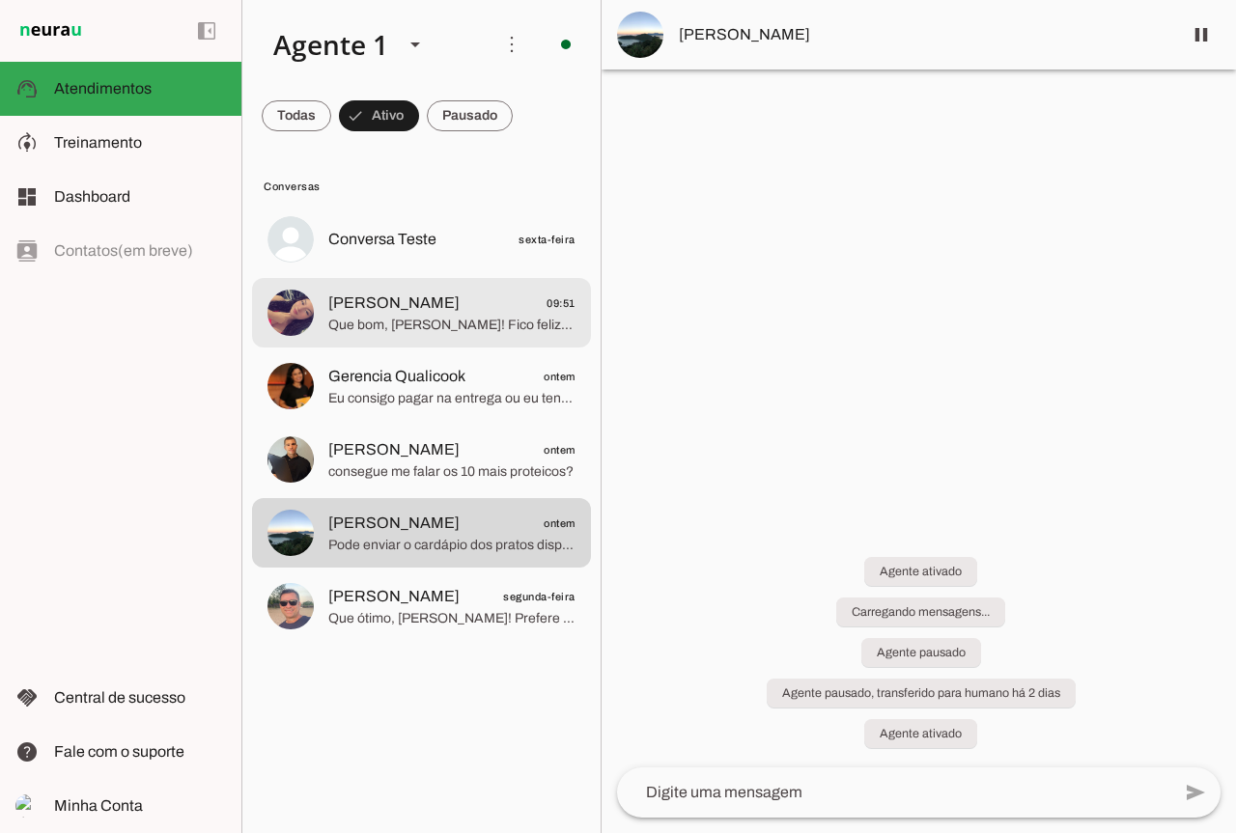
click at [371, 332] on span "Que bom, [PERSON_NAME]! Fico feliz que tenha ficado claro. Gostaria de ver noss…" at bounding box center [451, 325] width 247 height 19
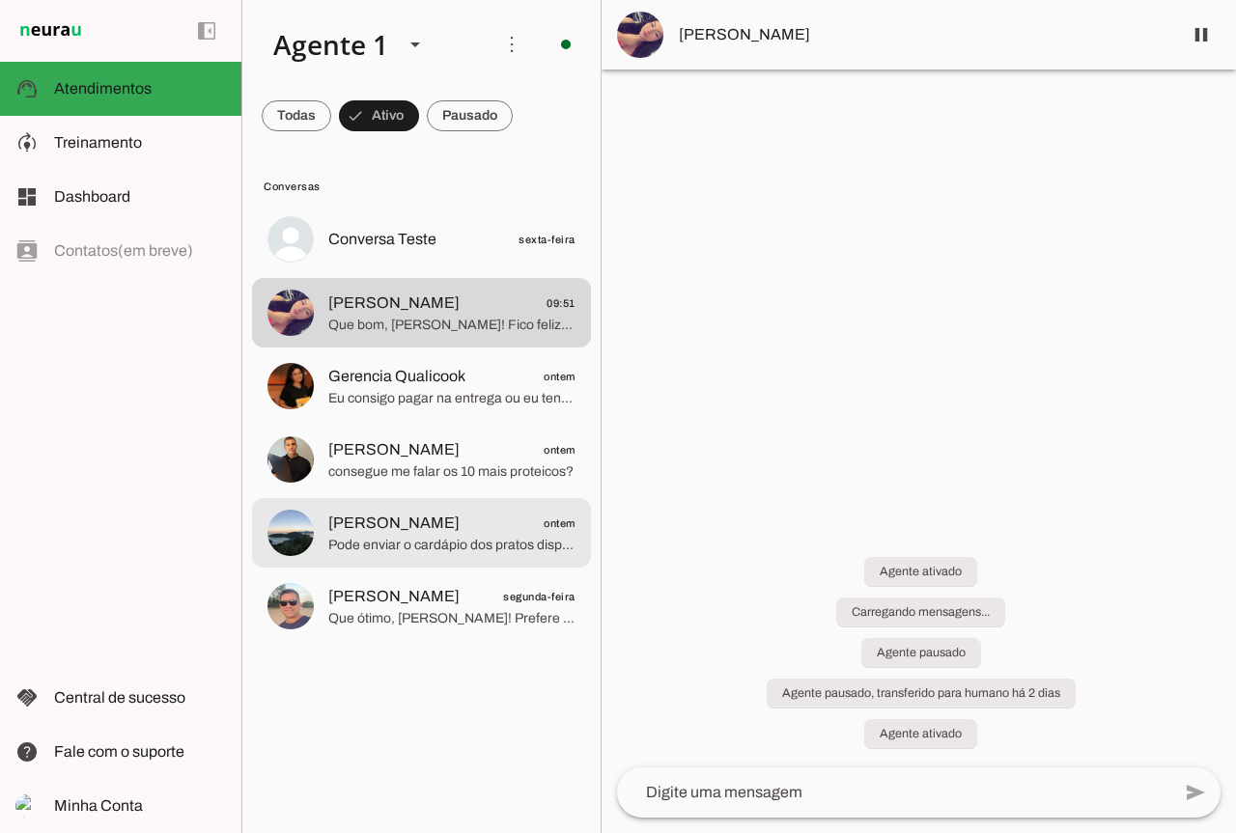
click at [372, 519] on span "[PERSON_NAME]" at bounding box center [393, 523] width 131 height 23
